Goal: Find contact information: Find contact information

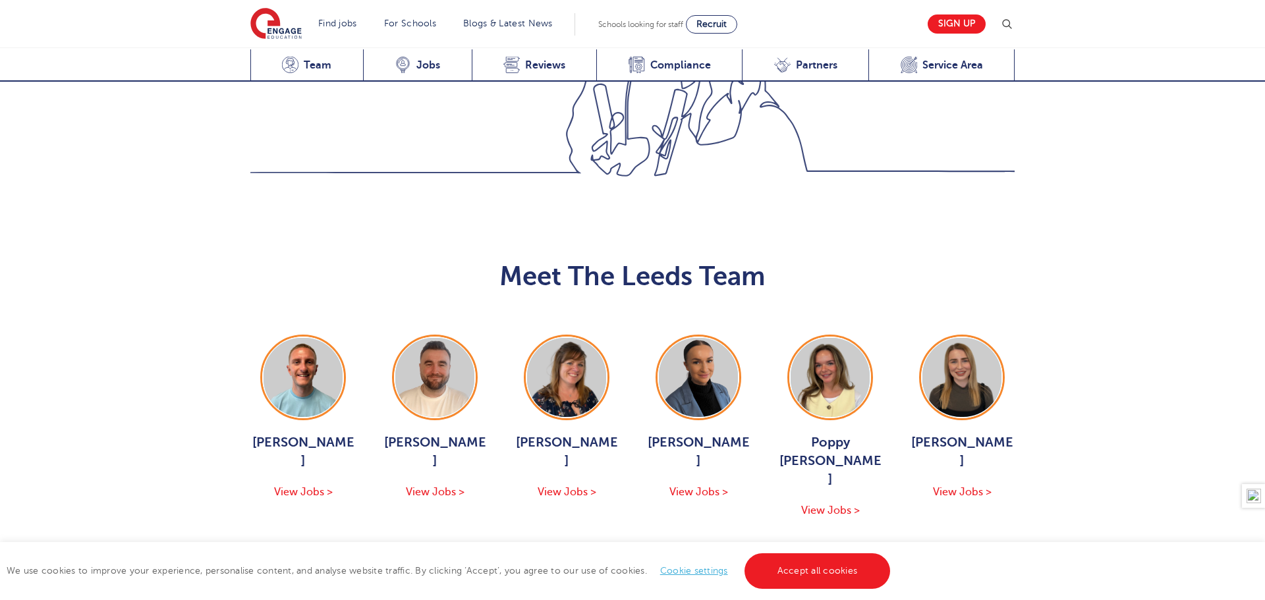
scroll to position [1363, 0]
click at [679, 339] on img at bounding box center [698, 378] width 79 height 79
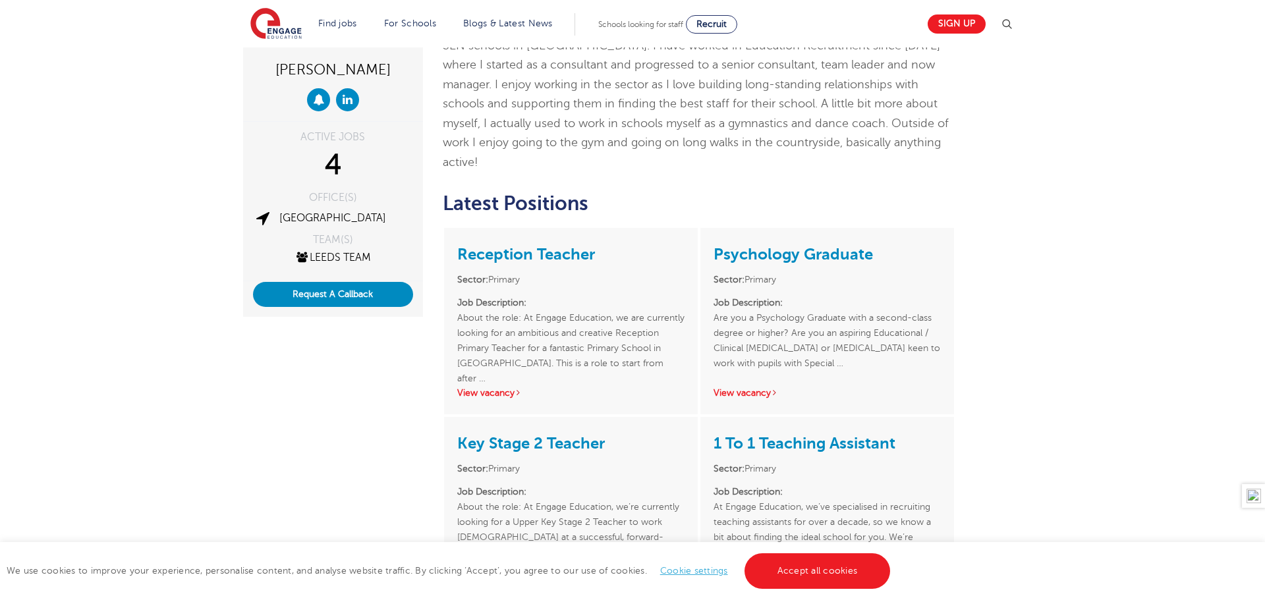
scroll to position [150, 0]
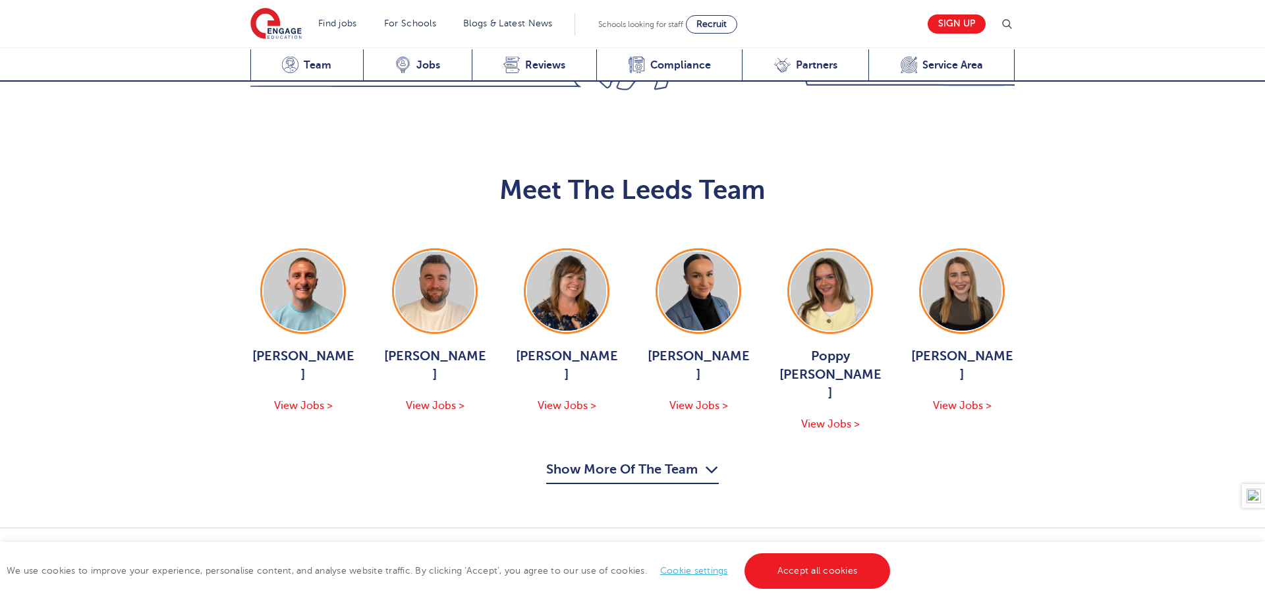
scroll to position [1450, 0]
click at [688, 252] on img at bounding box center [698, 291] width 79 height 79
click at [842, 252] on img at bounding box center [830, 291] width 79 height 79
click at [1000, 252] on img at bounding box center [961, 291] width 79 height 79
click at [568, 252] on img at bounding box center [566, 291] width 79 height 79
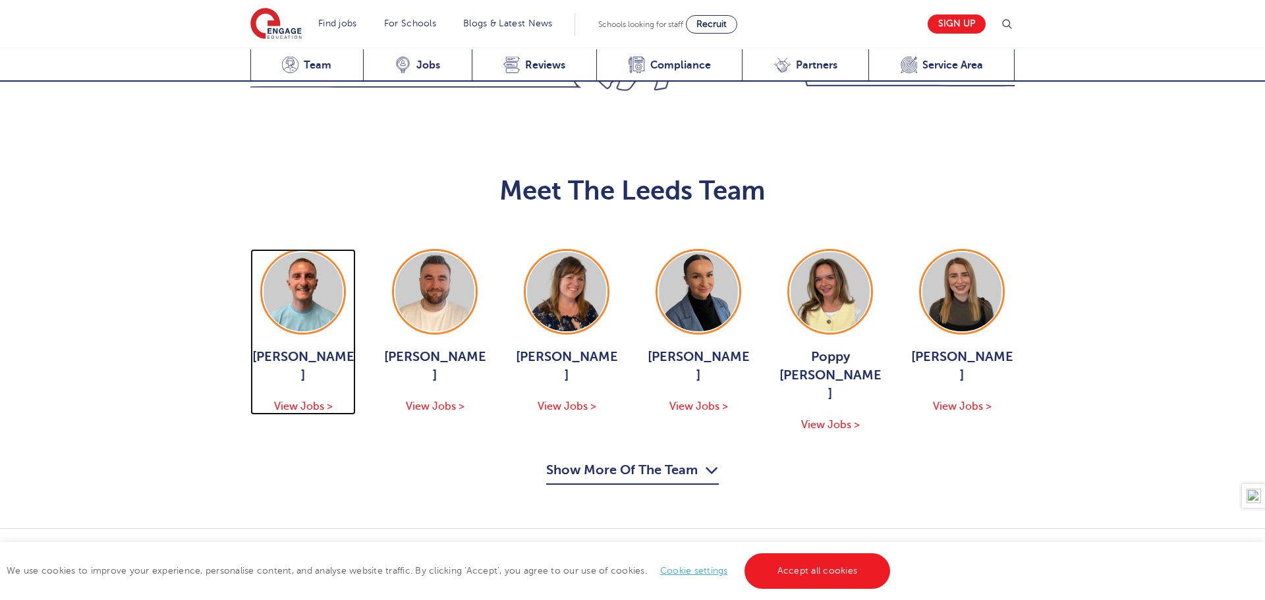
click at [327, 252] on img at bounding box center [303, 291] width 79 height 79
click at [635, 460] on button "Show More Of The Team" at bounding box center [632, 472] width 173 height 25
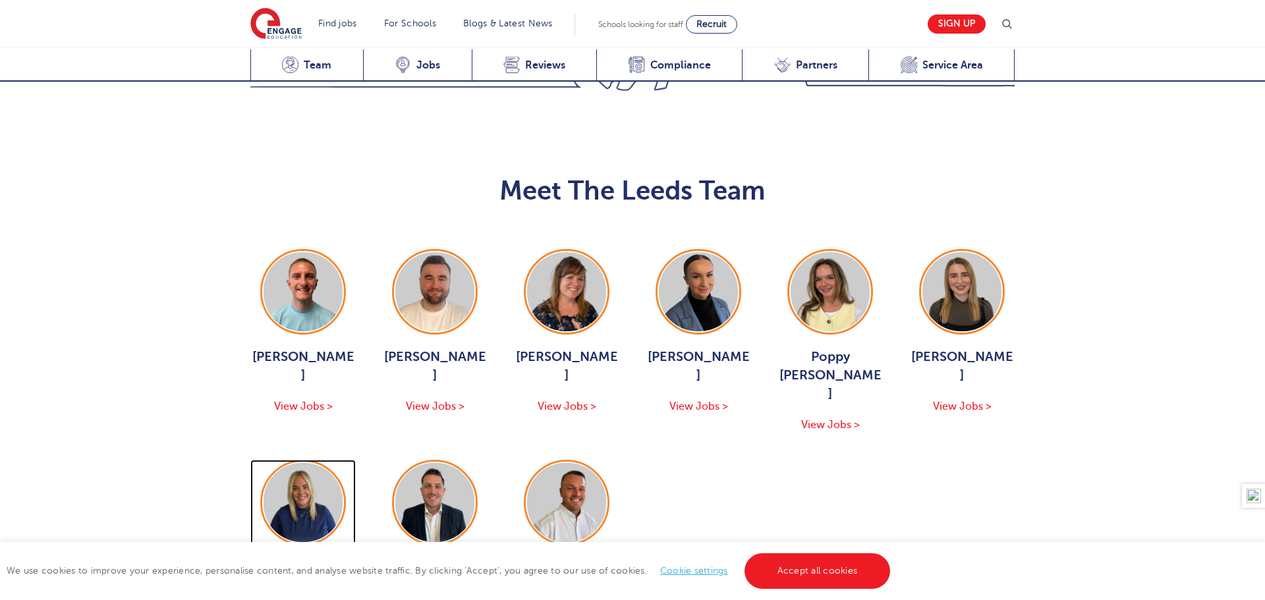
click at [316, 463] on img at bounding box center [303, 502] width 79 height 79
click at [431, 463] on img at bounding box center [434, 502] width 79 height 79
click at [581, 463] on img at bounding box center [566, 502] width 79 height 79
click at [707, 252] on img at bounding box center [698, 291] width 79 height 79
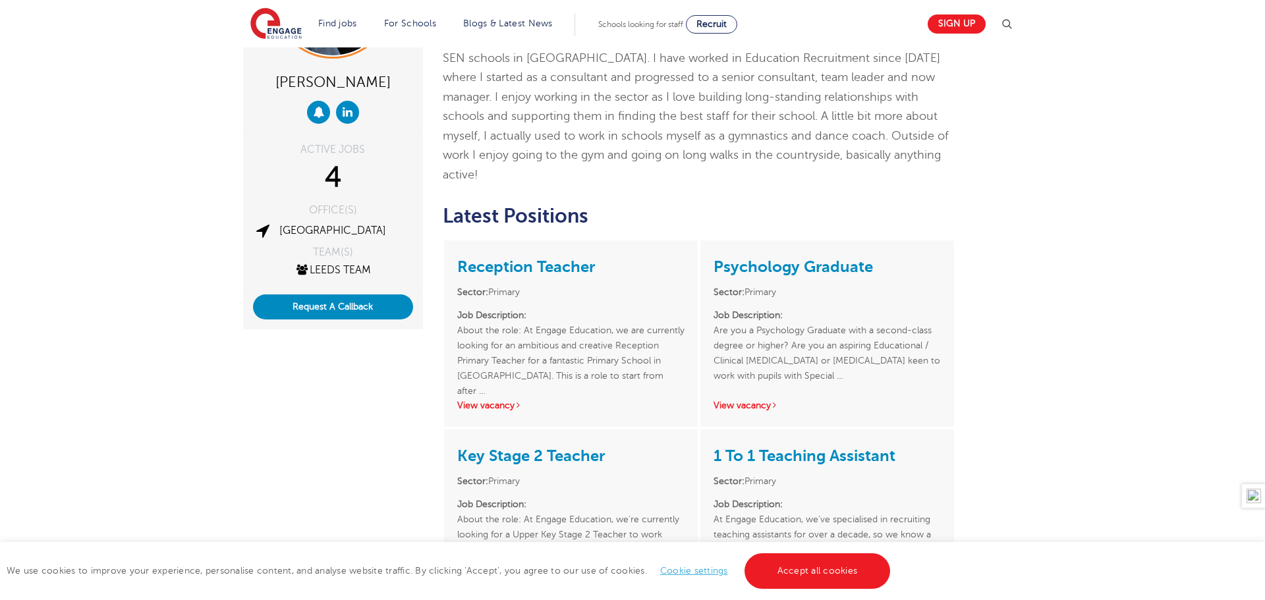
scroll to position [142, 0]
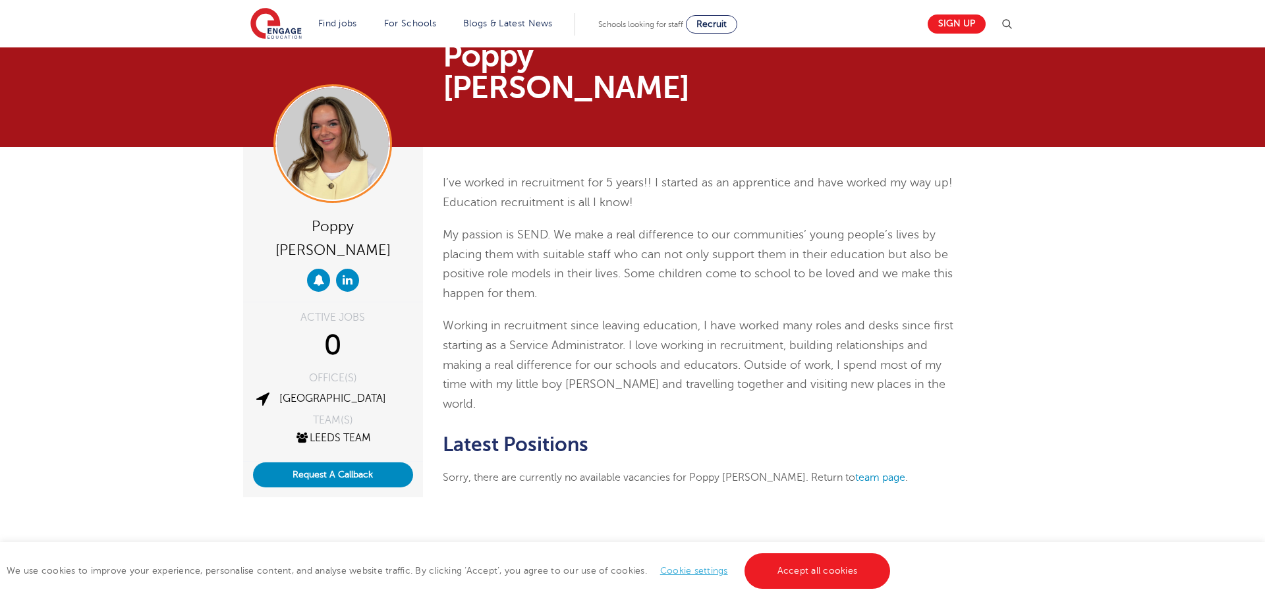
scroll to position [33, 0]
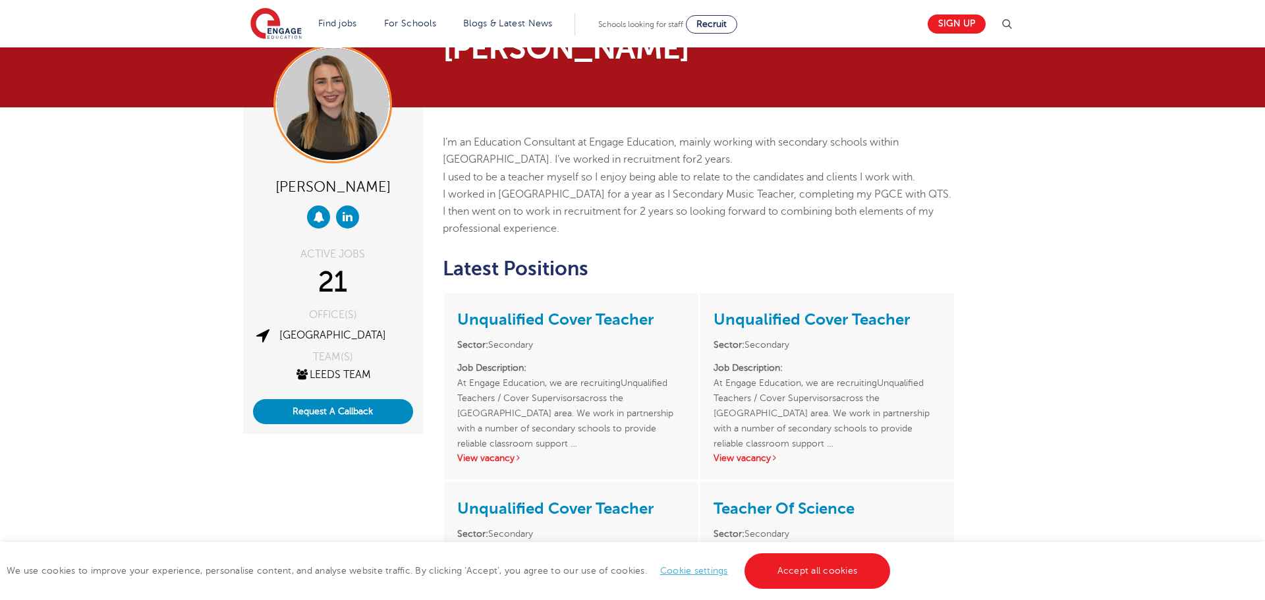
scroll to position [51, 0]
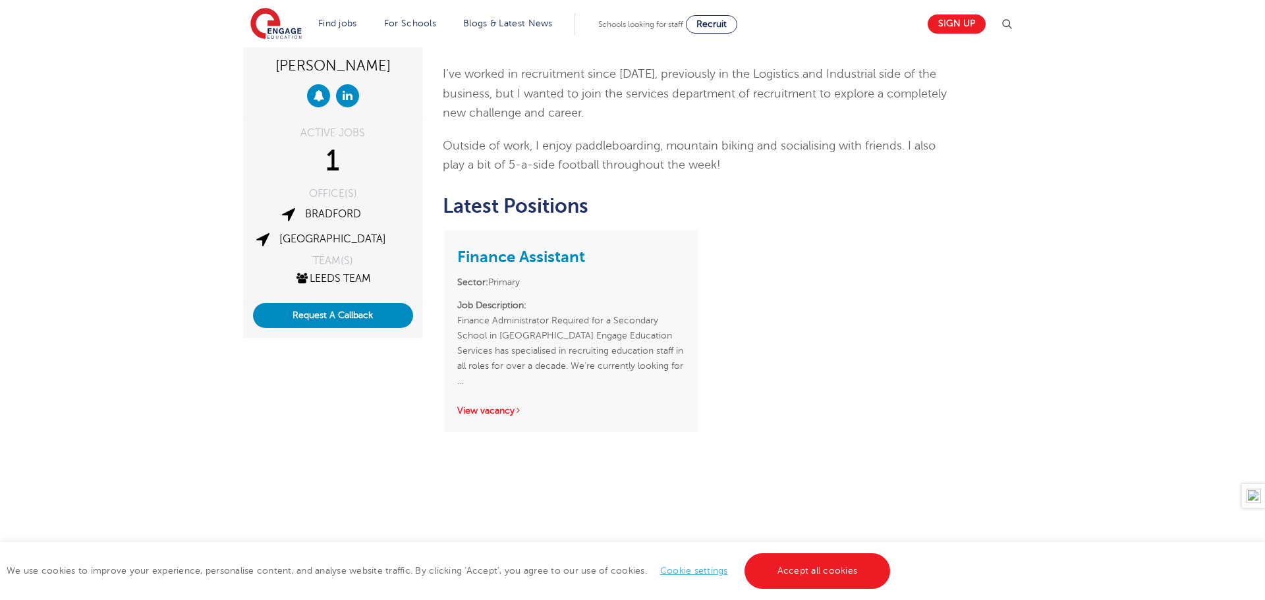
scroll to position [161, 0]
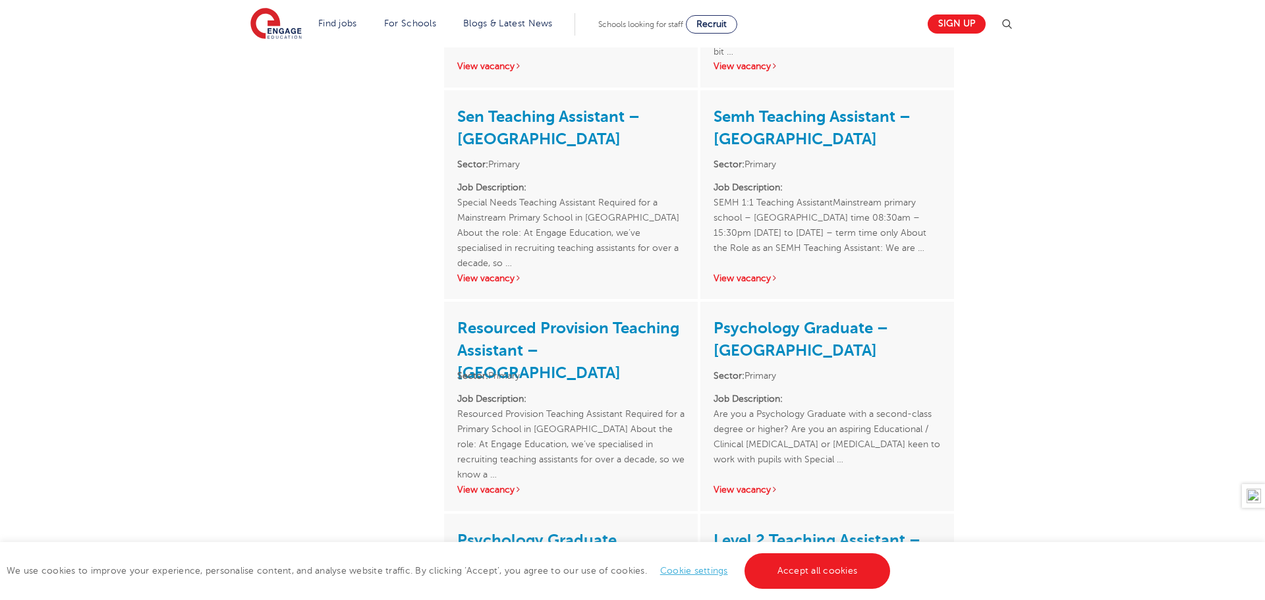
scroll to position [652, 0]
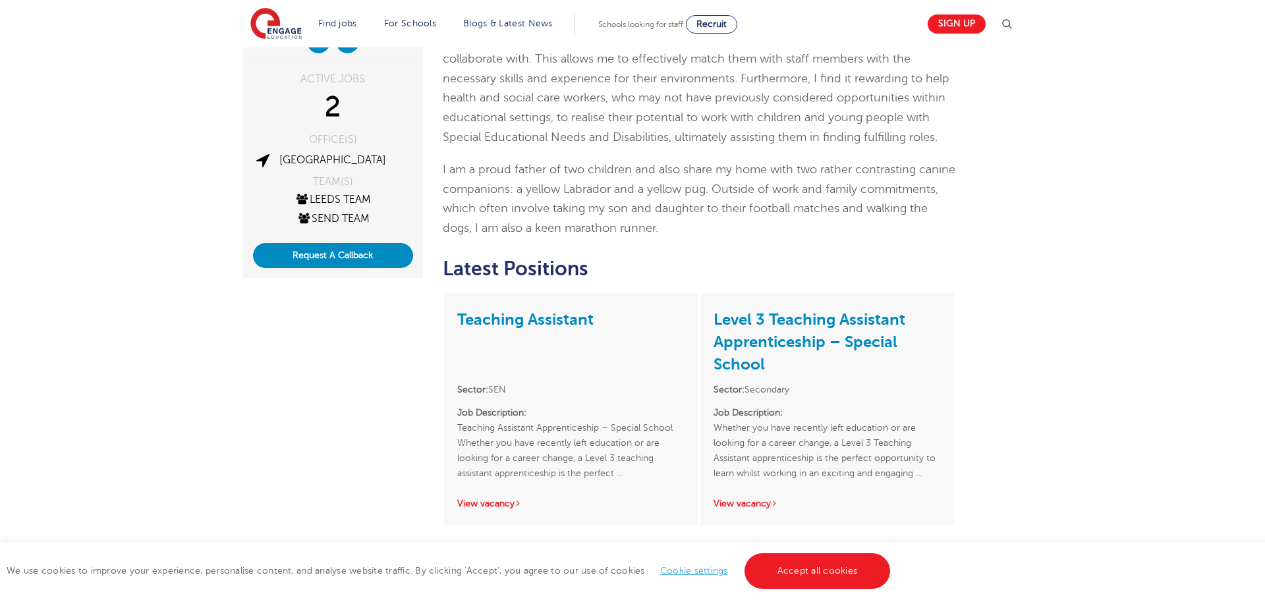
scroll to position [229, 0]
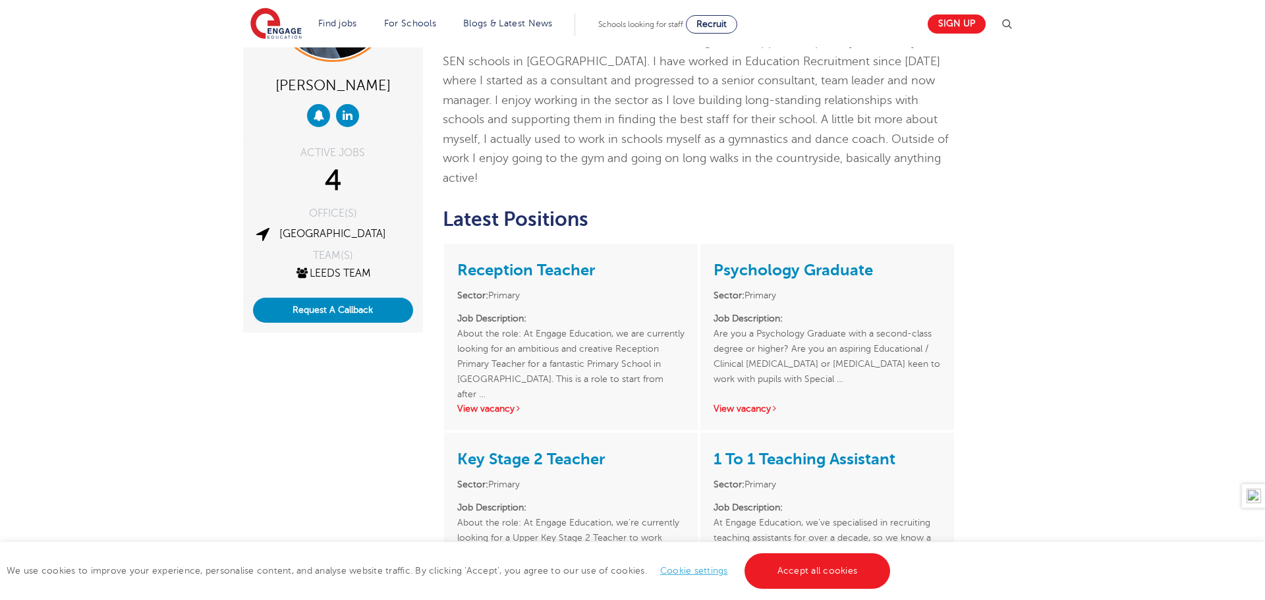
scroll to position [144, 0]
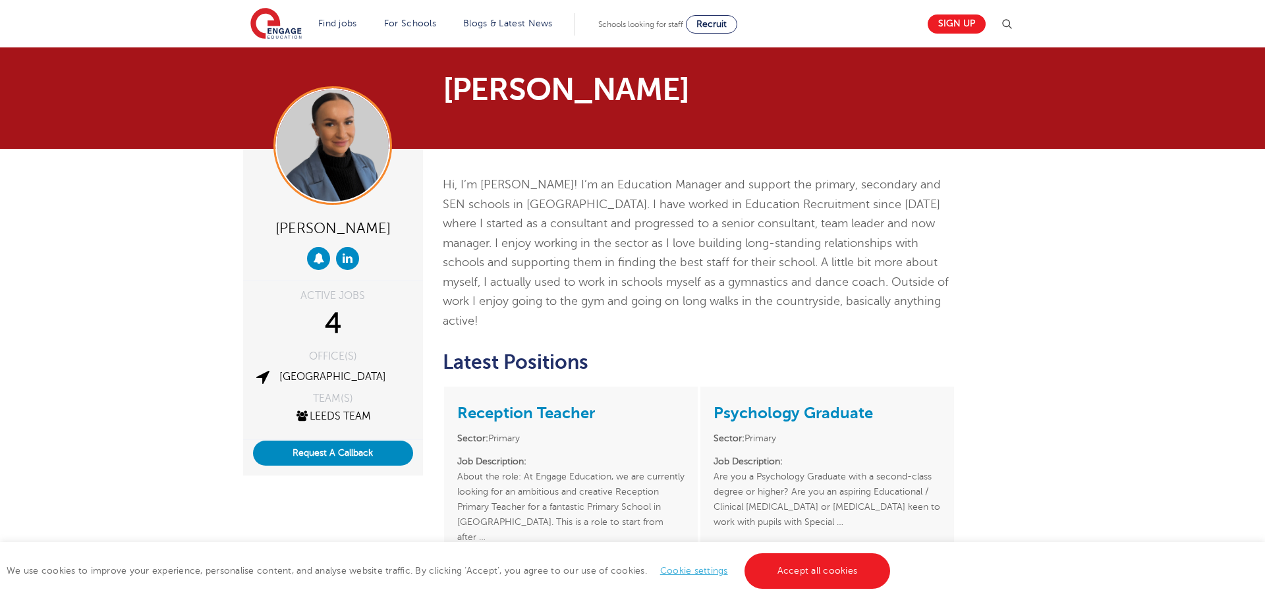
scroll to position [144, 0]
